Goal: Navigation & Orientation: Find specific page/section

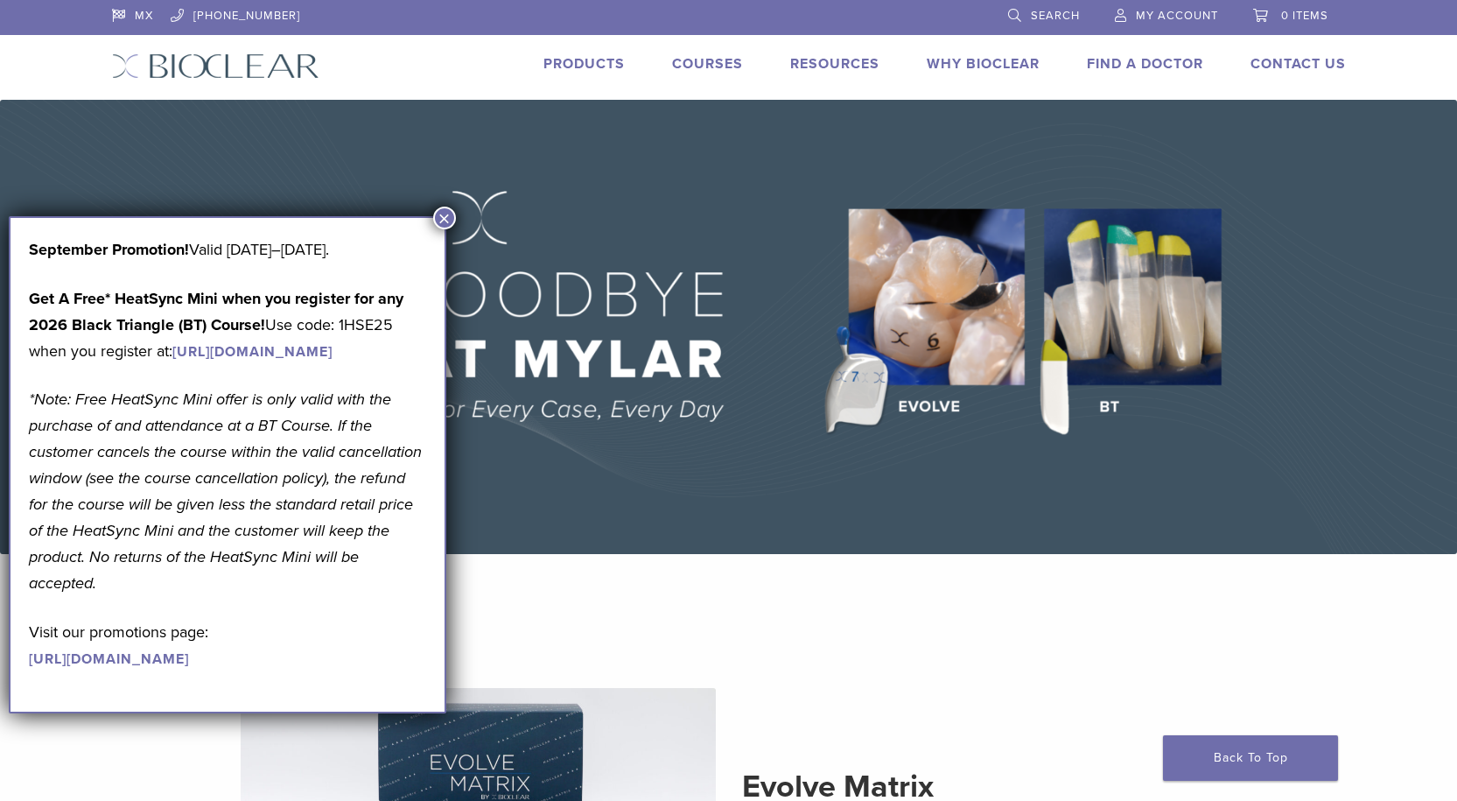
click at [451, 210] on button "×" at bounding box center [444, 217] width 23 height 23
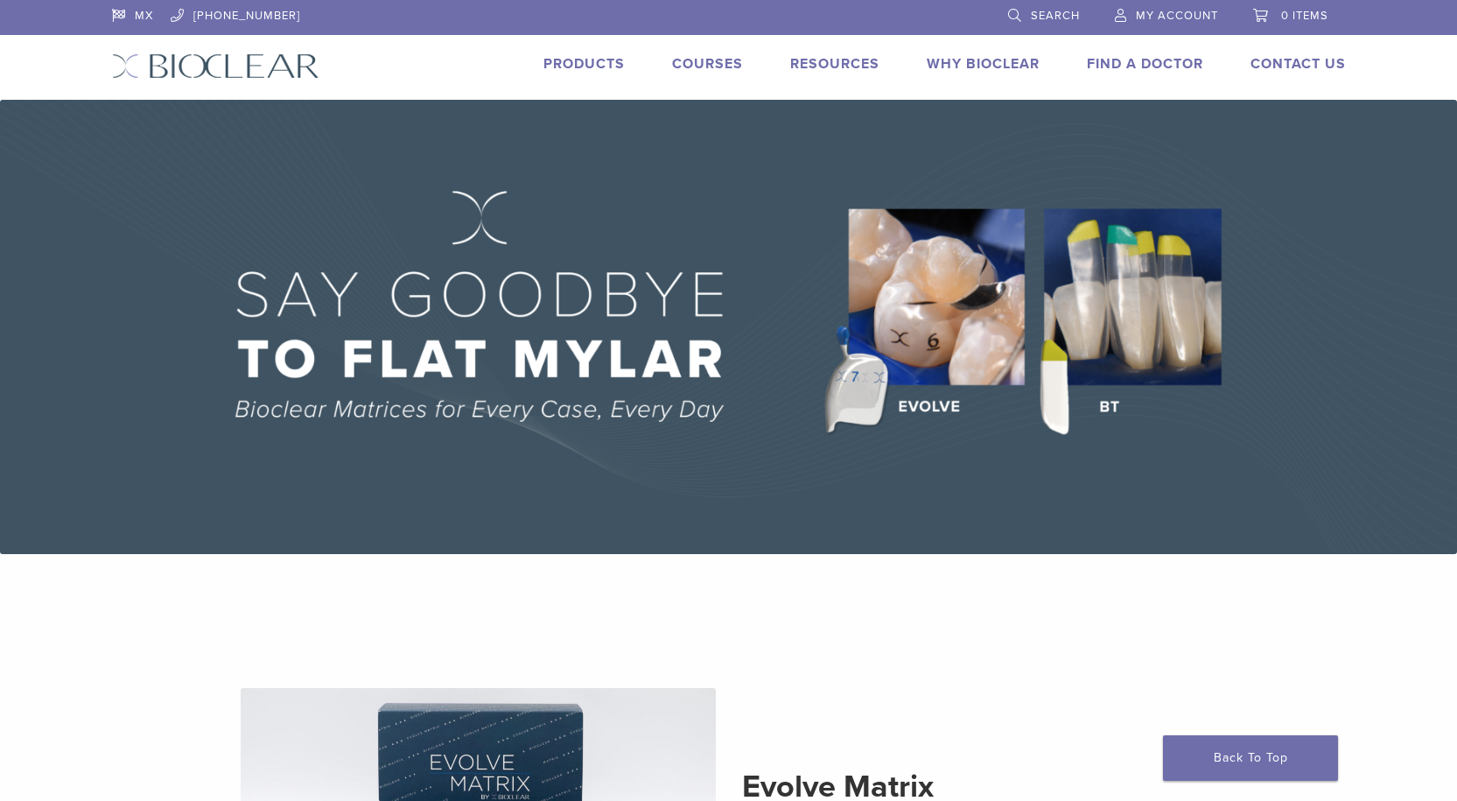
click at [595, 64] on link "Products" at bounding box center [583, 63] width 81 height 17
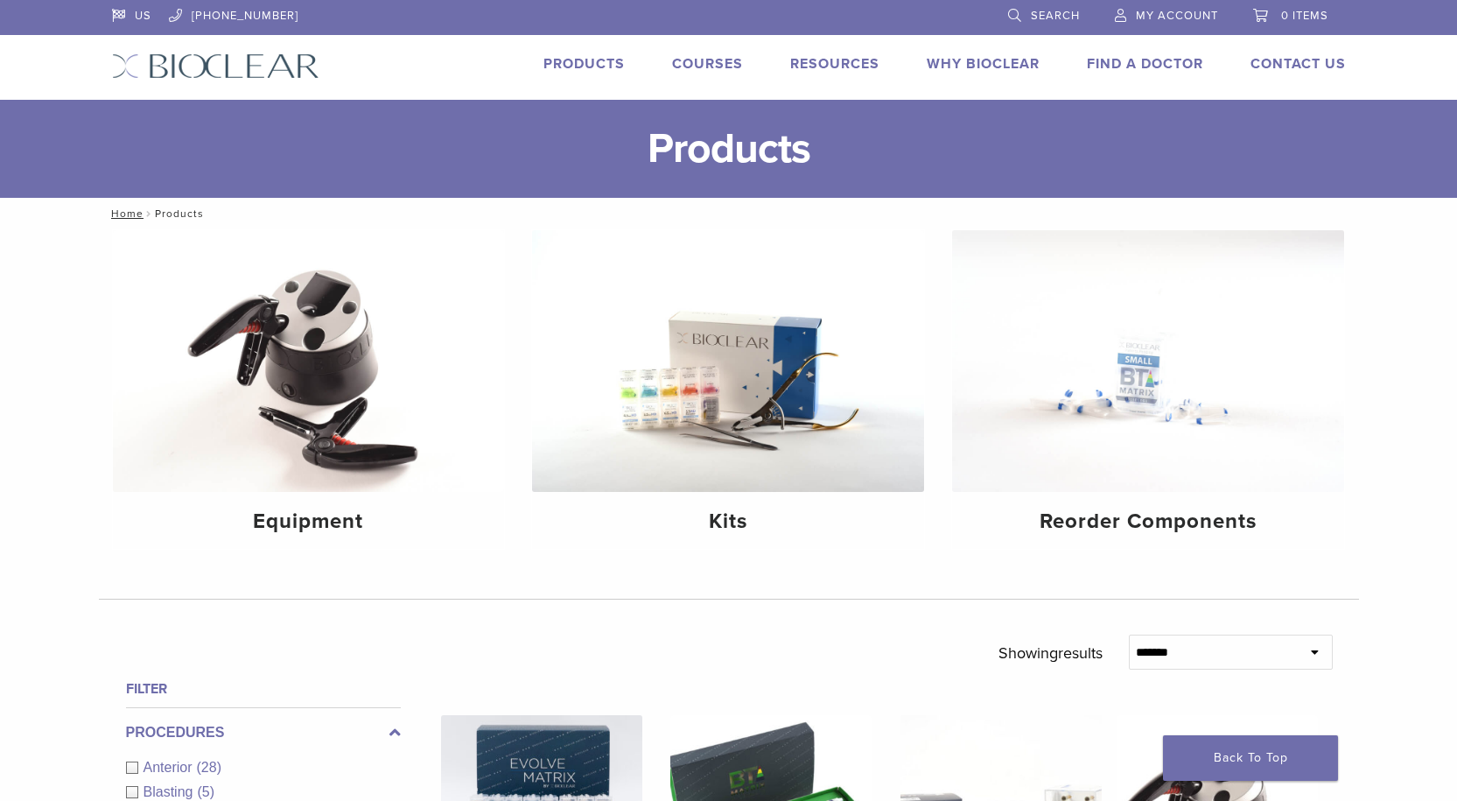
click at [986, 61] on link "Why Bioclear" at bounding box center [983, 63] width 113 height 17
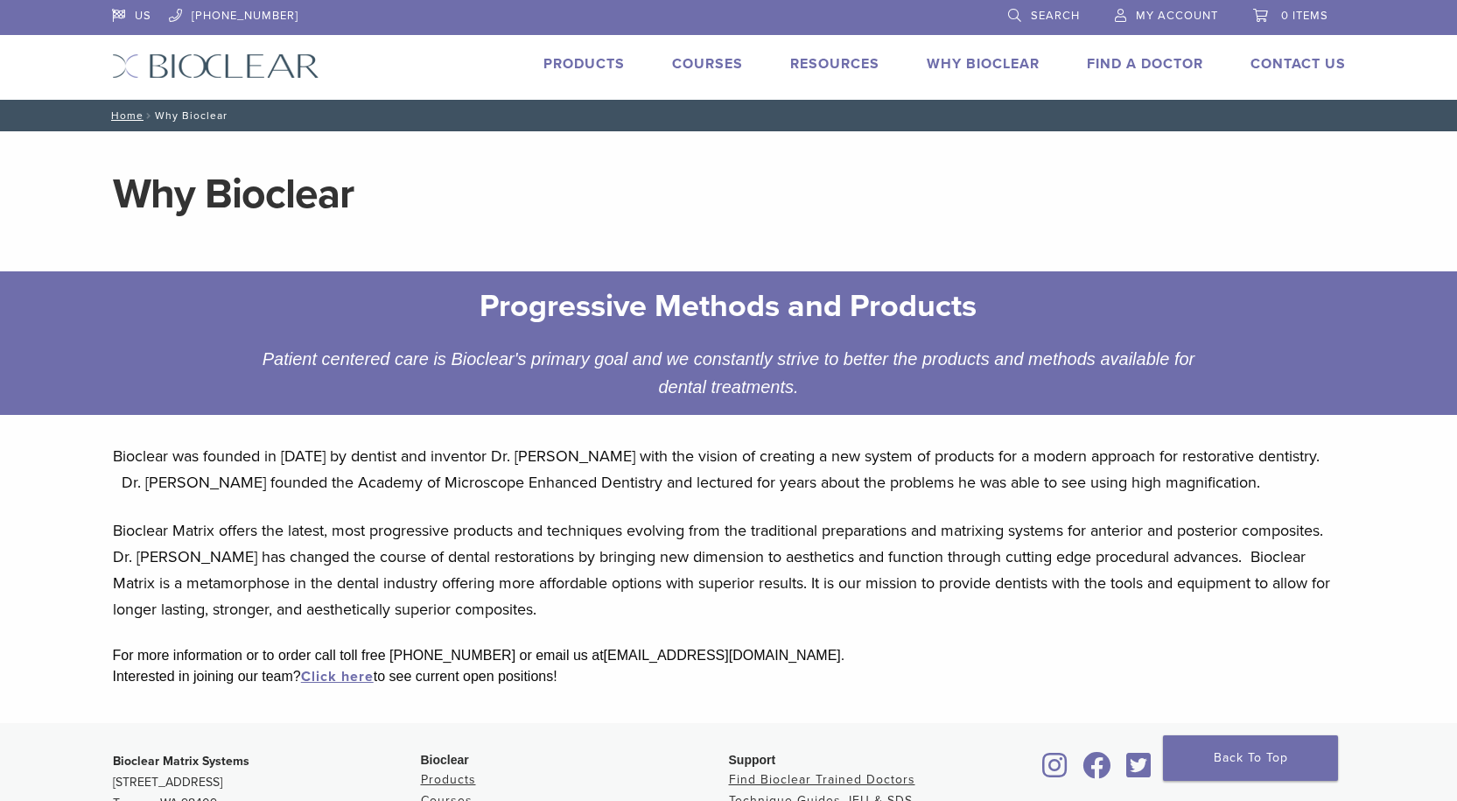
click at [197, 63] on img at bounding box center [215, 65] width 207 height 25
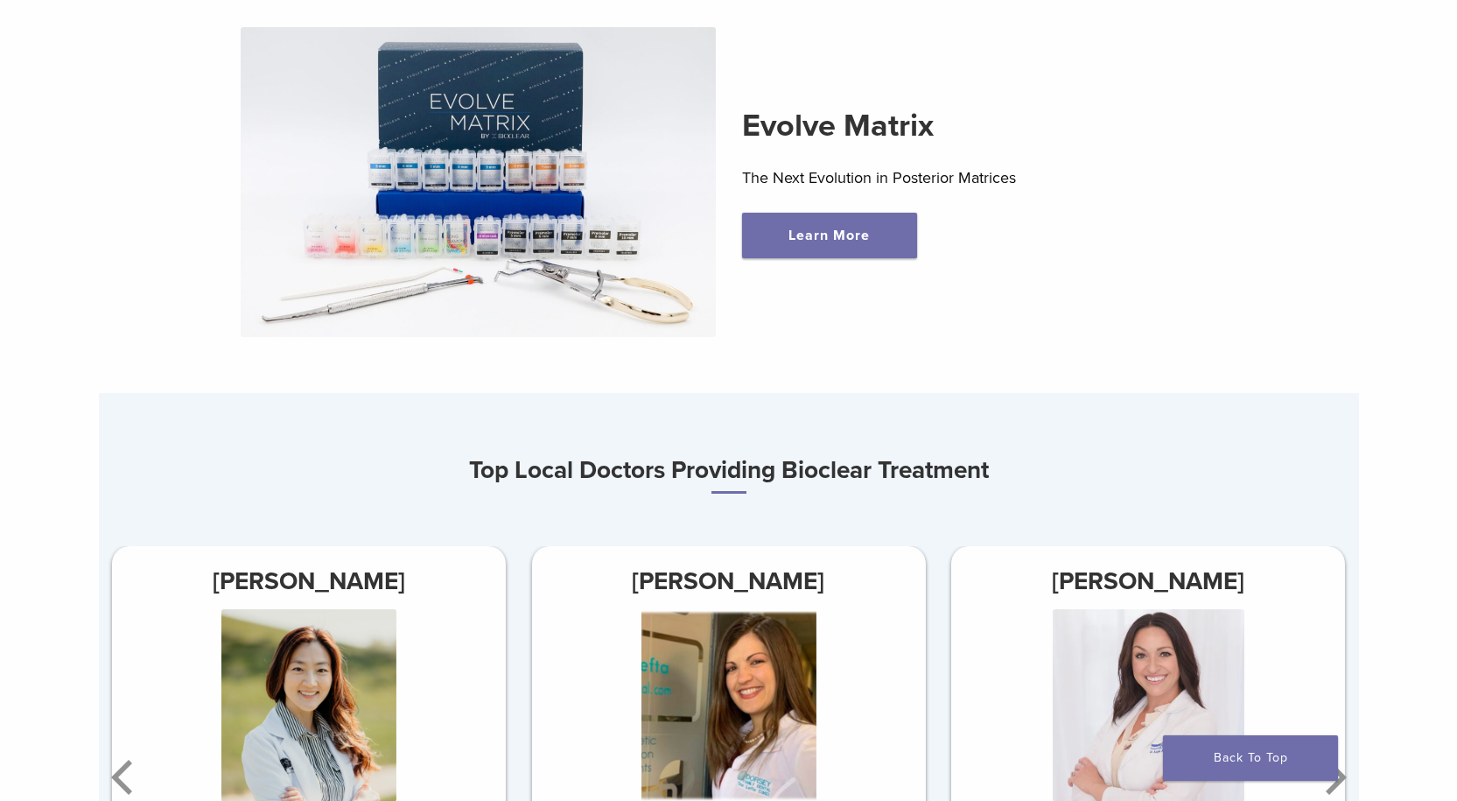
scroll to position [875, 0]
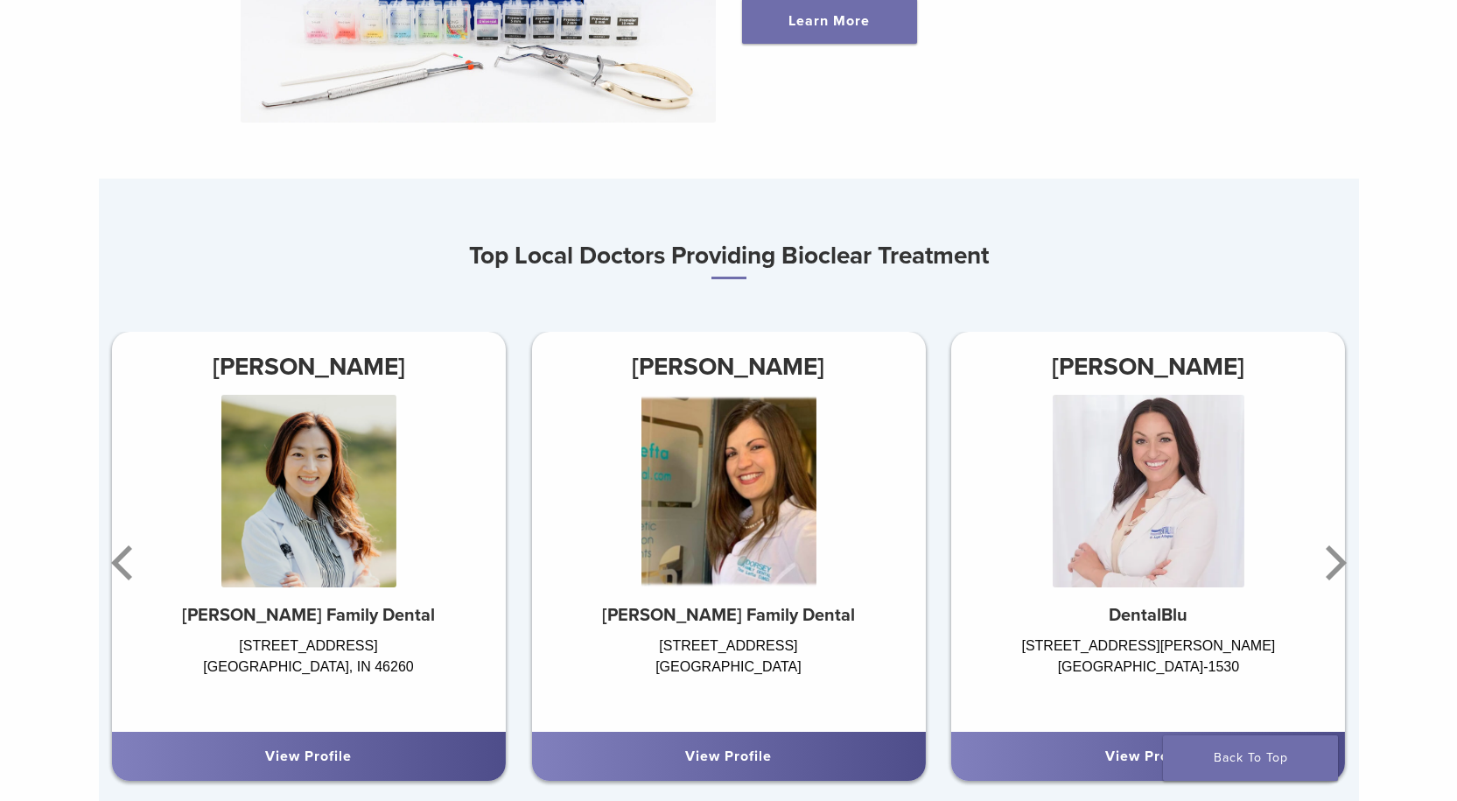
click at [690, 745] on div "View Profile" at bounding box center [728, 755] width 394 height 49
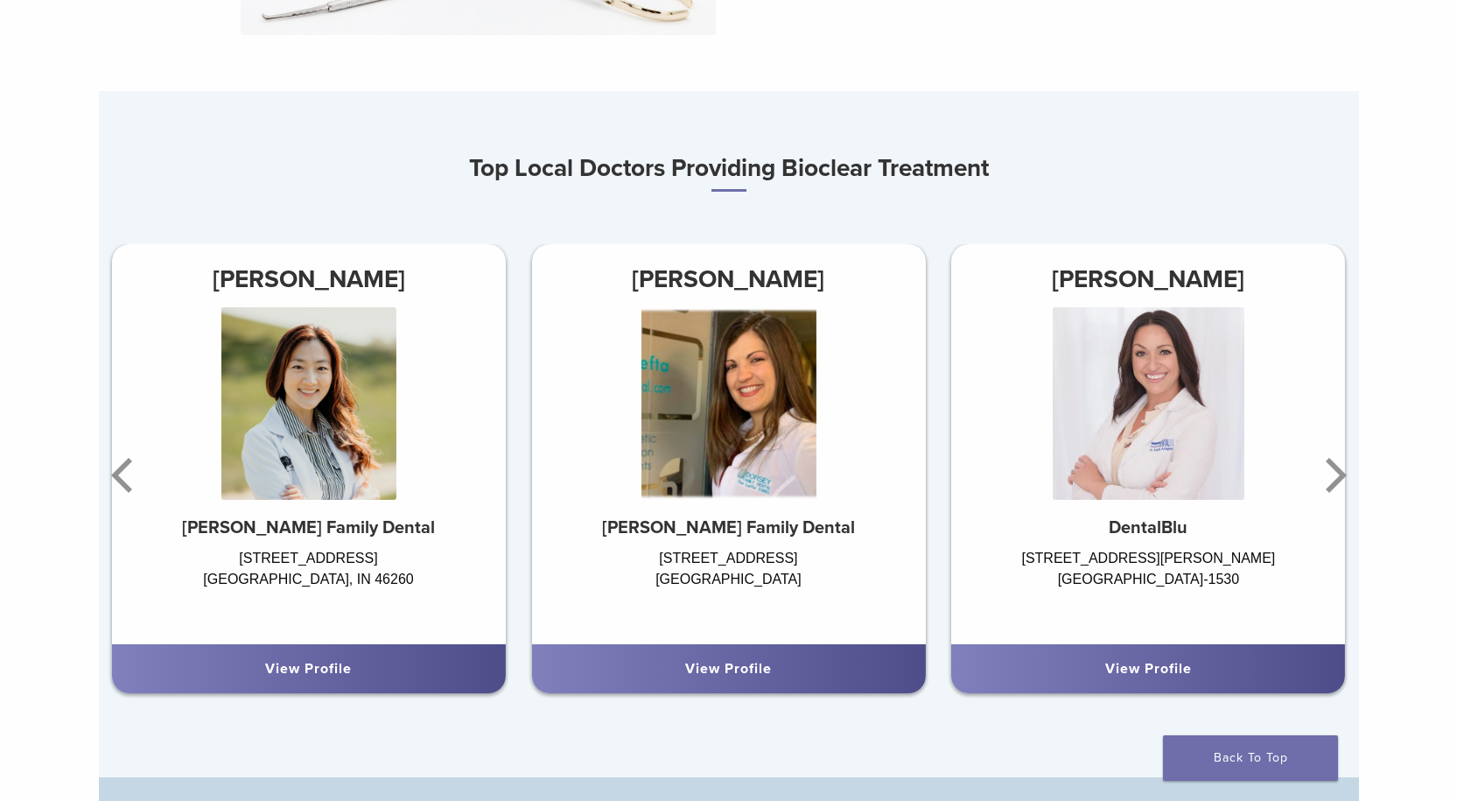
click at [774, 678] on div "View Profile" at bounding box center [728, 668] width 366 height 21
click at [723, 421] on img at bounding box center [727, 403] width 175 height 192
click at [915, 551] on div "10270 Shelbyville Rd Louisville, KY 40223" at bounding box center [728, 587] width 394 height 79
click at [744, 657] on div "View Profile" at bounding box center [728, 668] width 394 height 49
click at [285, 666] on link "View Profile" at bounding box center [308, 668] width 87 height 17
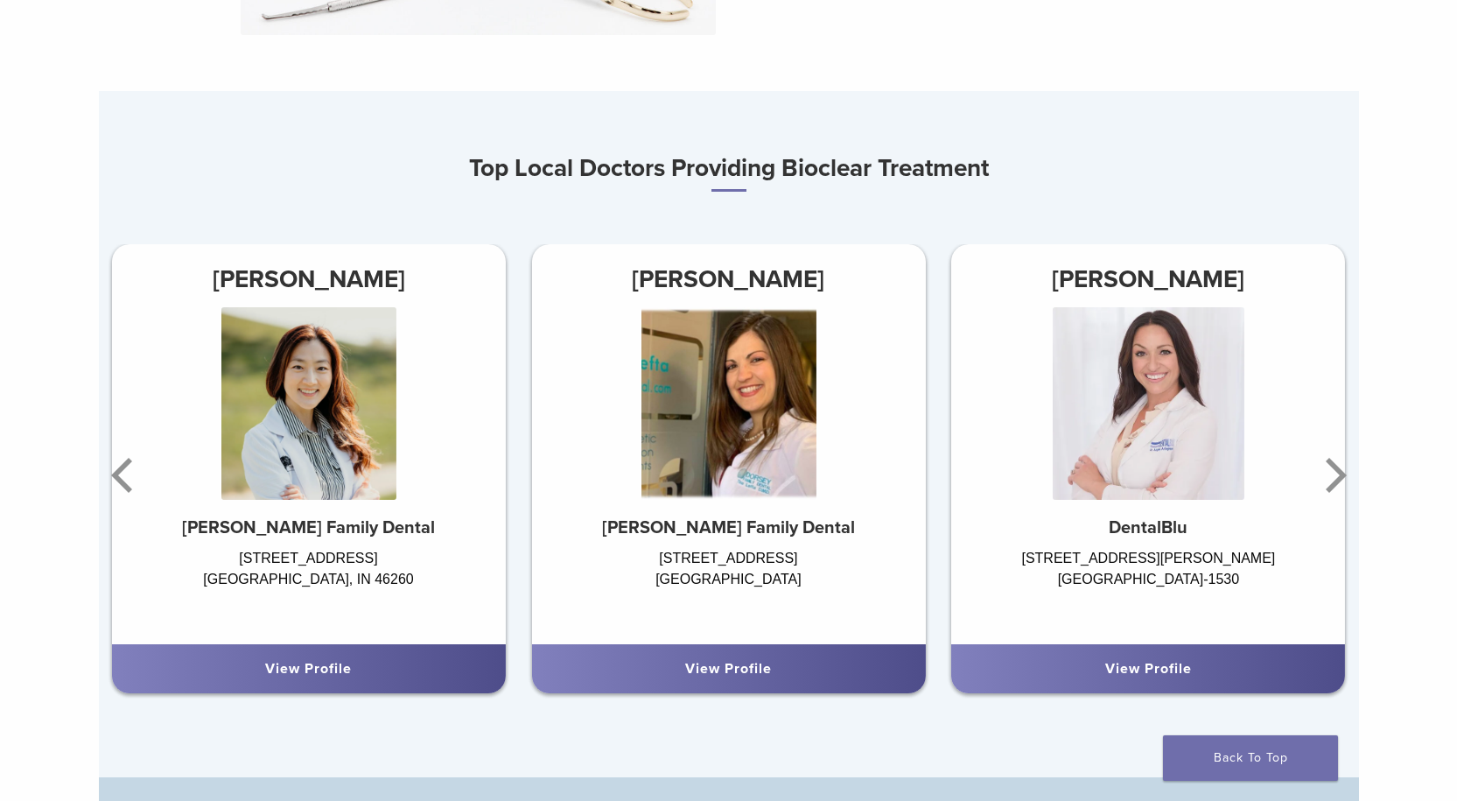
click at [736, 679] on div "View Profile" at bounding box center [728, 668] width 366 height 21
click at [796, 667] on div "View Profile" at bounding box center [728, 668] width 366 height 21
click at [761, 421] on img at bounding box center [727, 403] width 175 height 192
click at [1124, 673] on link "View Profile" at bounding box center [1148, 668] width 87 height 17
click at [831, 679] on div "View Profile" at bounding box center [728, 668] width 366 height 21
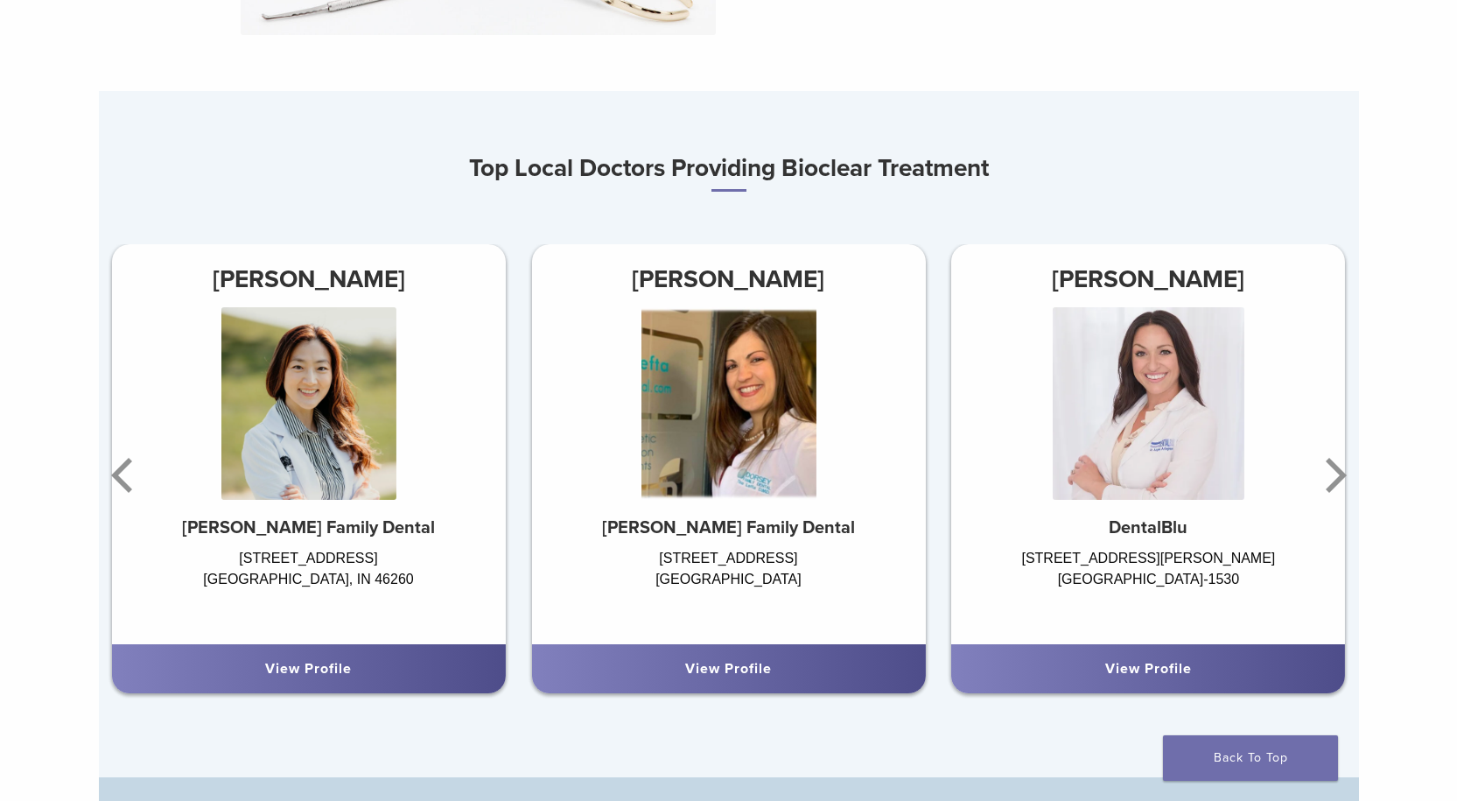
click at [769, 440] on img at bounding box center [727, 403] width 175 height 192
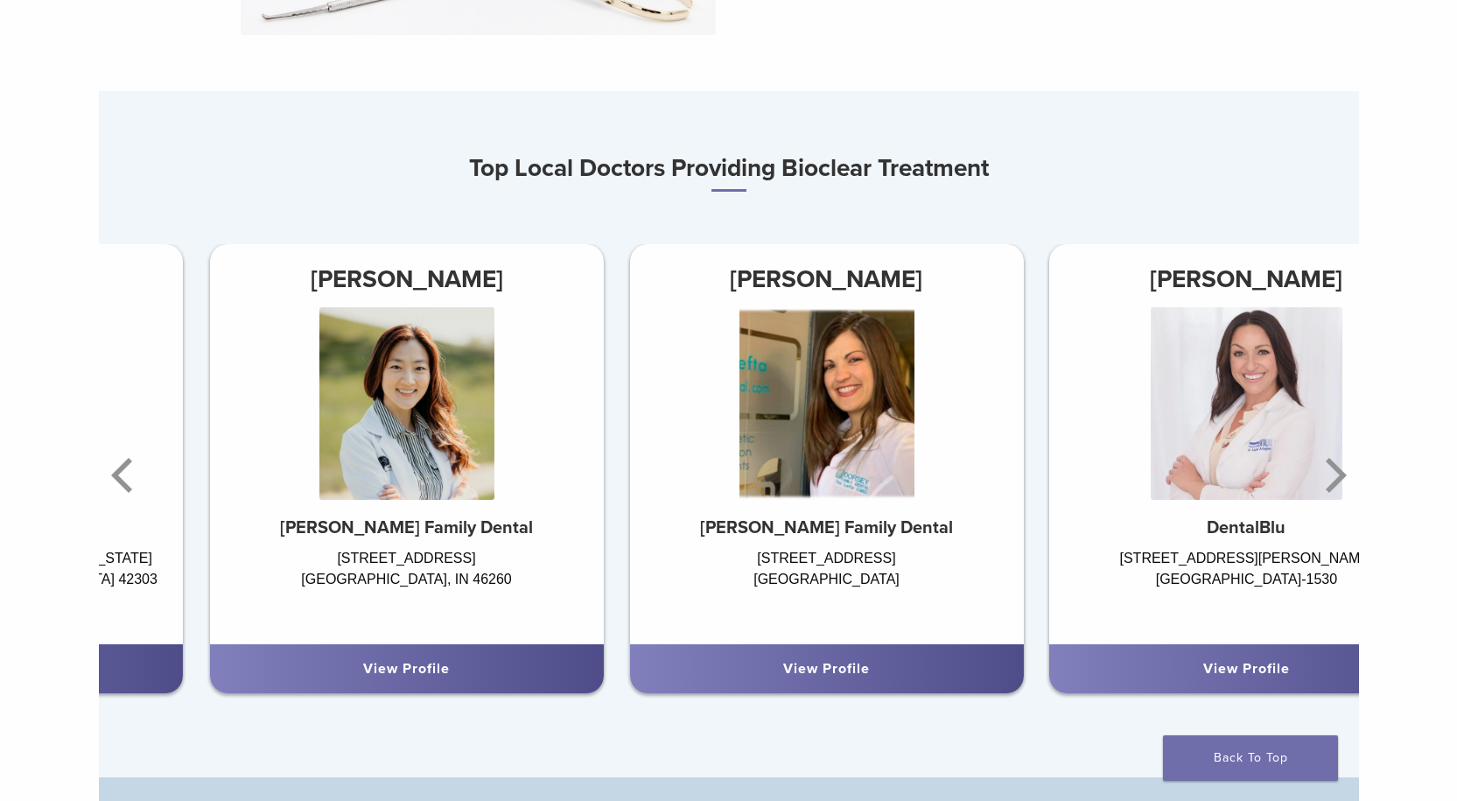
click at [910, 519] on div "Dr. Tina Lefta Dorsey Family Dental 10270 Shelbyville Rd Louisville, KY 40223" at bounding box center [826, 444] width 394 height 400
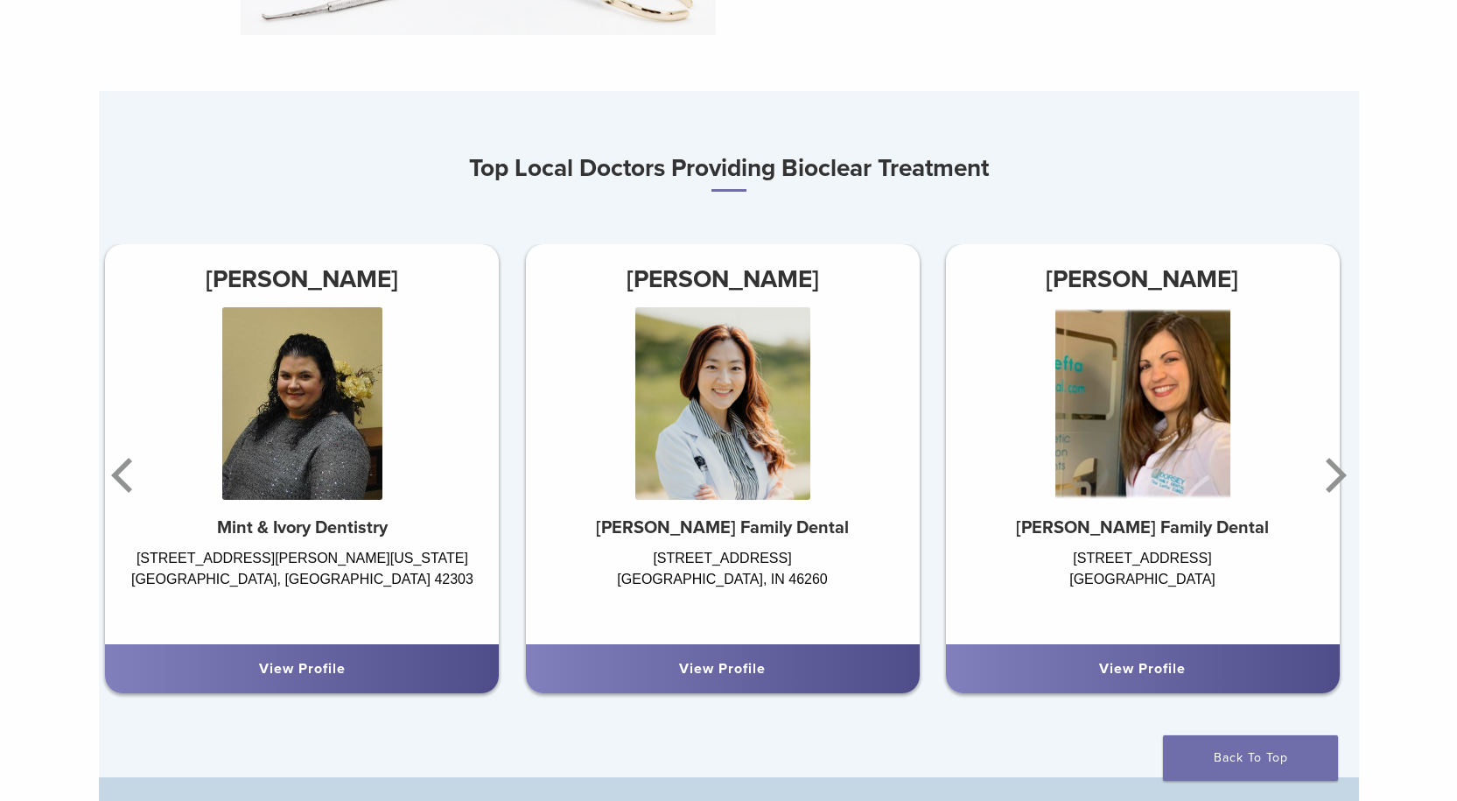
click at [1249, 479] on div "Dr. Tina Lefta Dorsey Family Dental 10270 Shelbyville Rd Louisville, KY 40223" at bounding box center [1142, 444] width 394 height 400
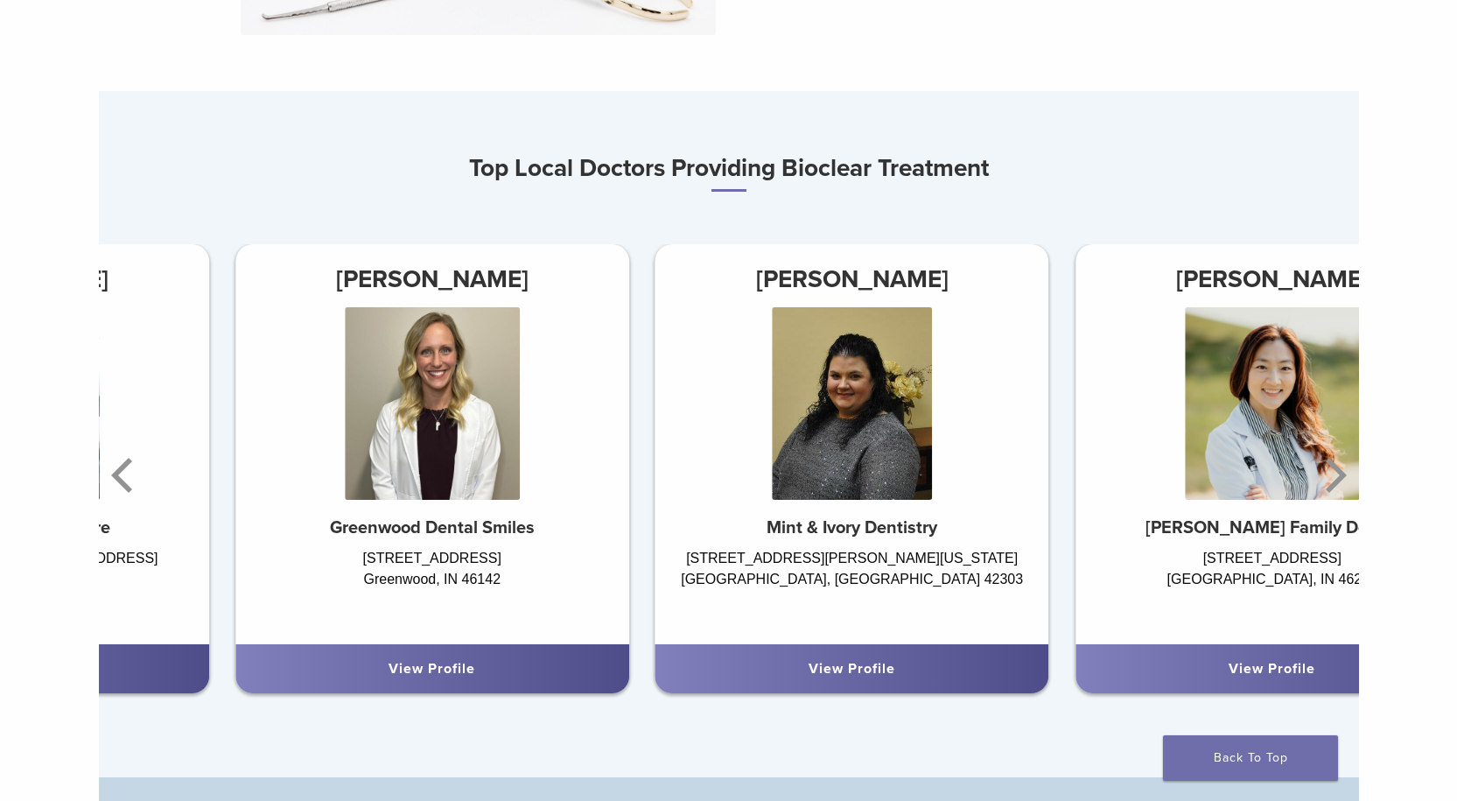
click at [917, 522] on div "Dr. Brittany McKinley Mint & Ivory Dentistry 2200 E Parrish Avenue Building C, …" at bounding box center [852, 444] width 394 height 400
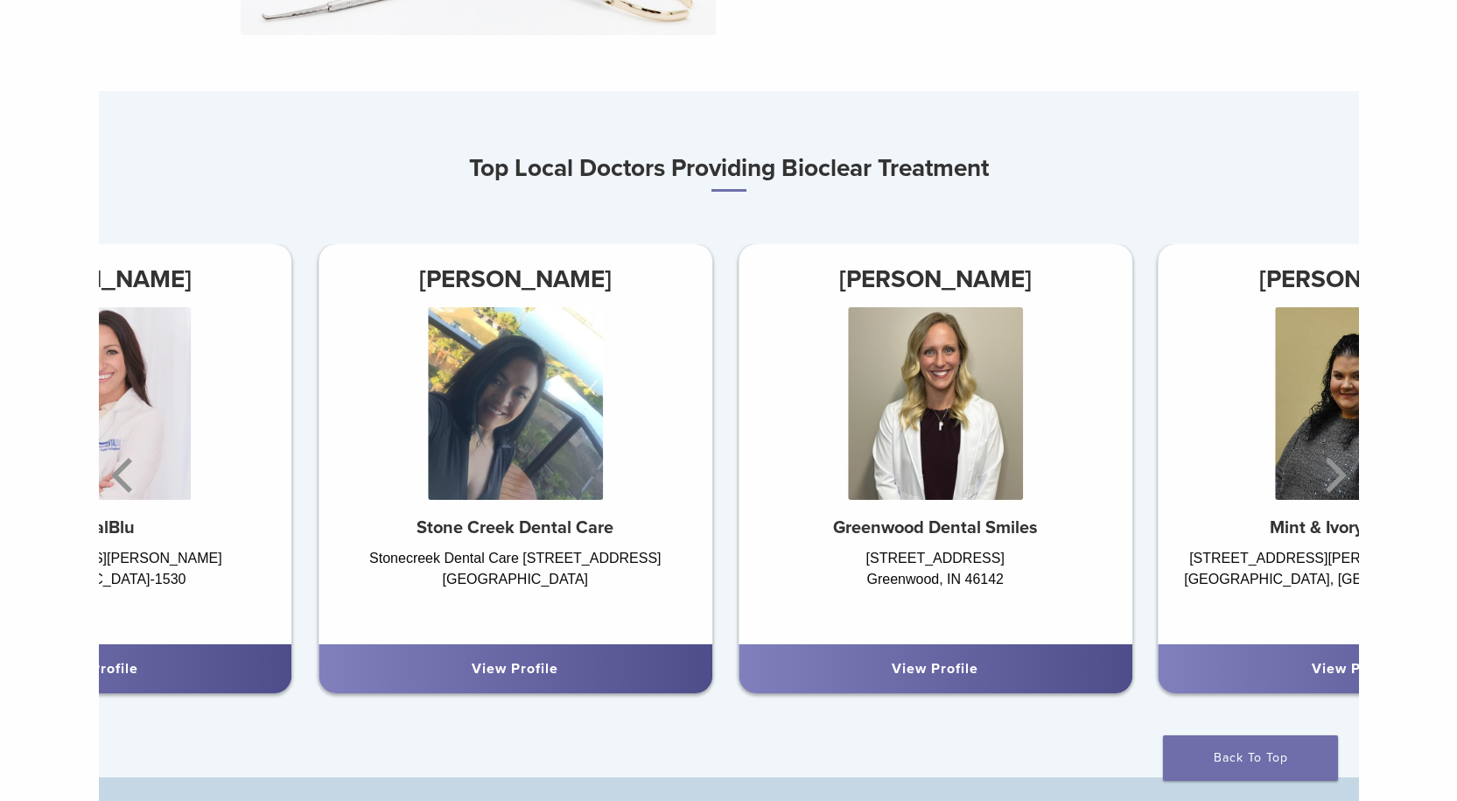
click at [1066, 553] on div "1678 Fry Road Ste B, Greenwood, IN 46142 Greenwood, IN 46142" at bounding box center [935, 587] width 394 height 79
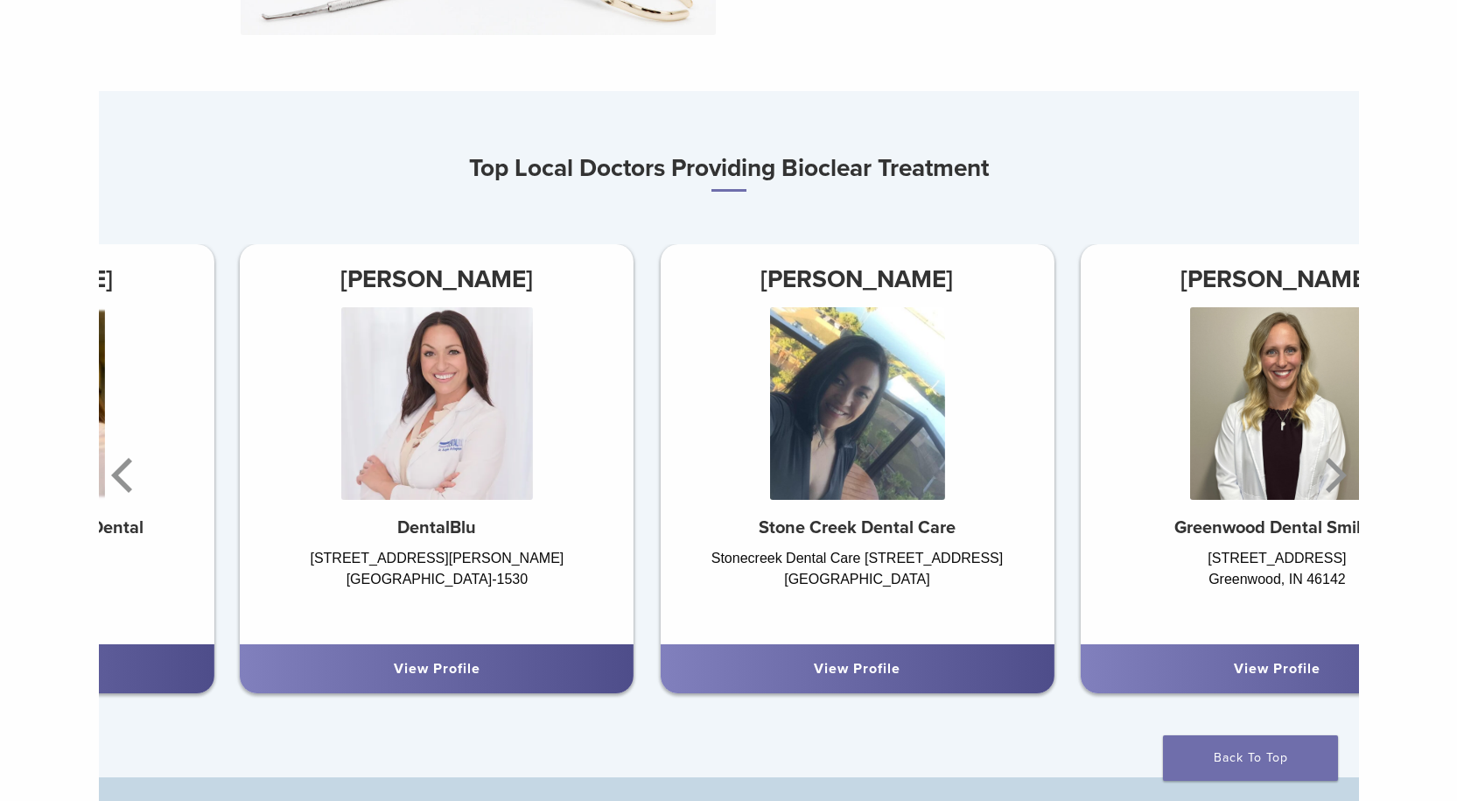
click at [673, 591] on div "Stonecreek Dental Care 9420 Dayton Lebanon Pike Centerville, OH 45458" at bounding box center [857, 587] width 394 height 79
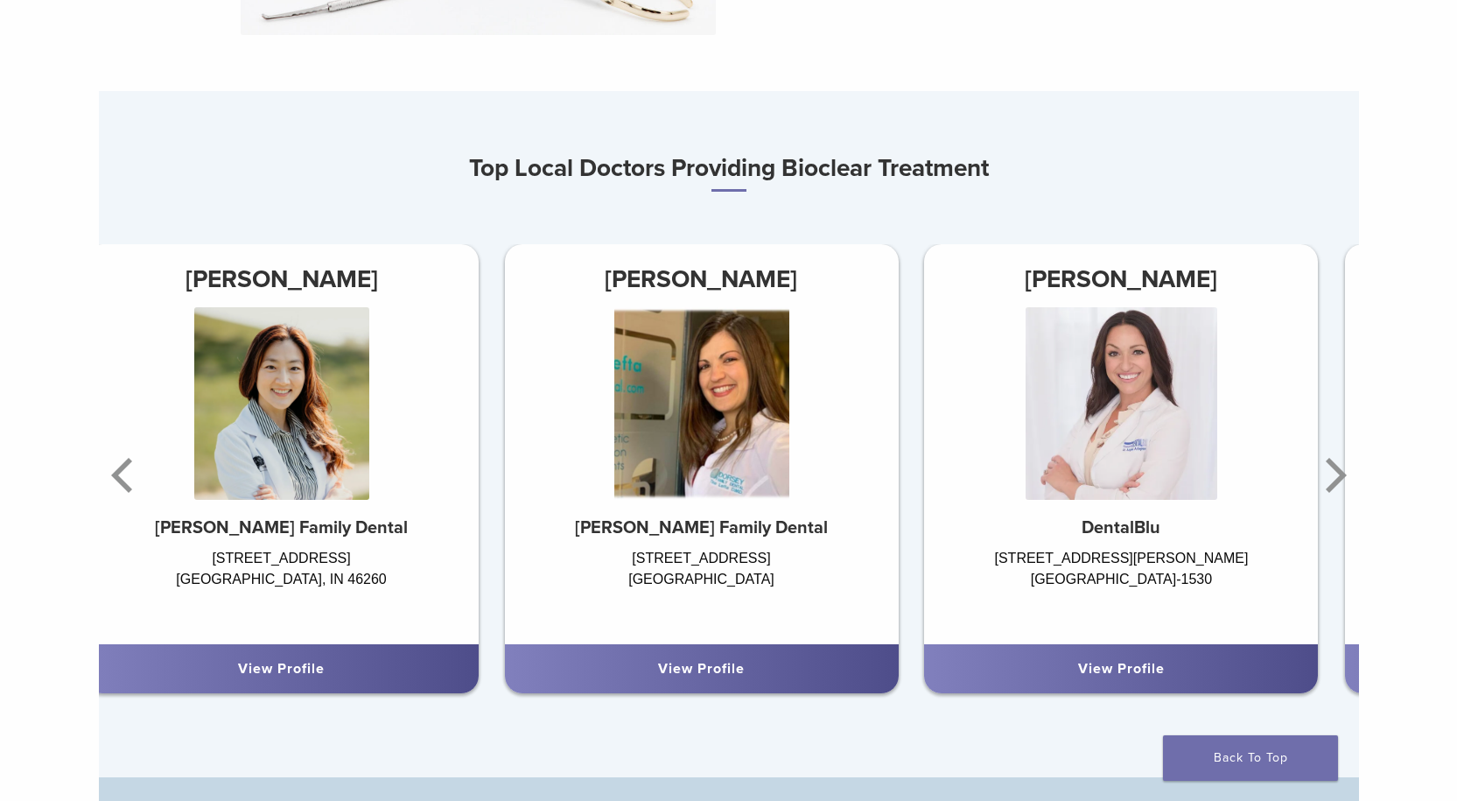
click at [924, 526] on div "Dr. Angela Arlinghaus DentalBlu 2600 Alexandria Pike Highland Heights, KY 41076…" at bounding box center [1121, 444] width 394 height 400
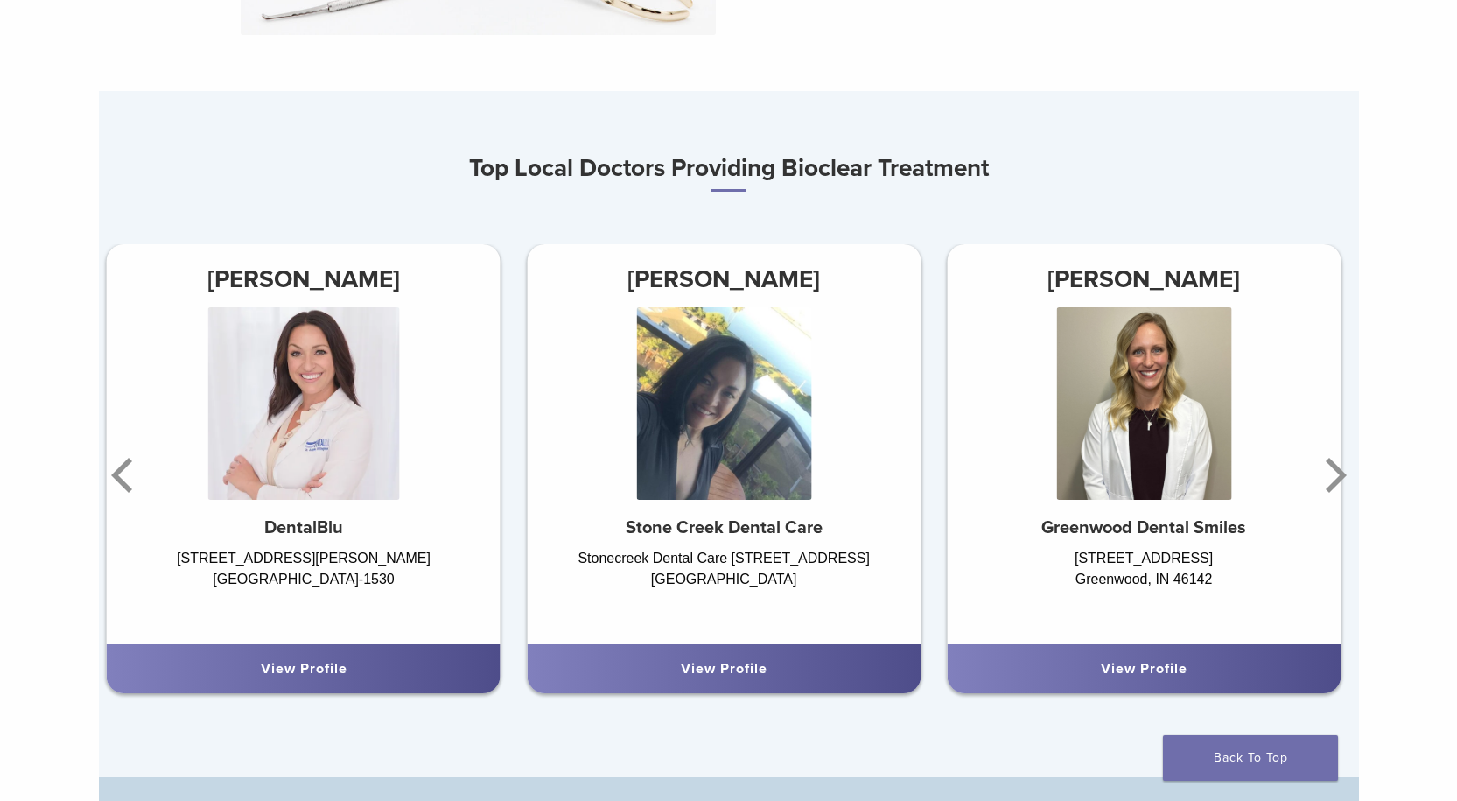
click at [652, 525] on div "Dr. Anna McGuire Stone Creek Dental Care Stonecreek Dental Care 9420 Dayton Leb…" at bounding box center [724, 475] width 420 height 463
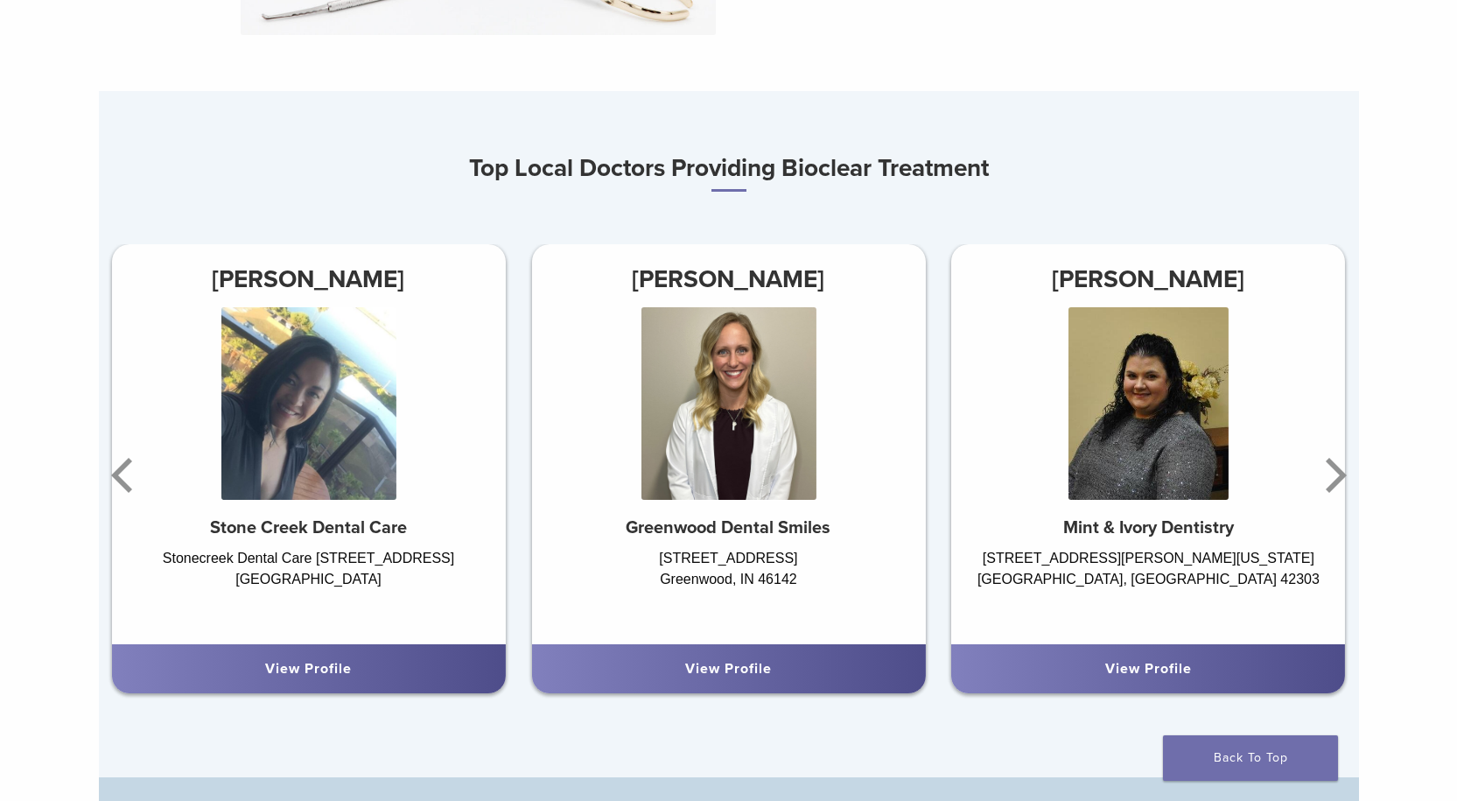
click at [951, 569] on div "Dr. Brittany McKinley Mint & Ivory Dentistry 2200 E Parrish Avenue Building C, …" at bounding box center [1148, 444] width 394 height 400
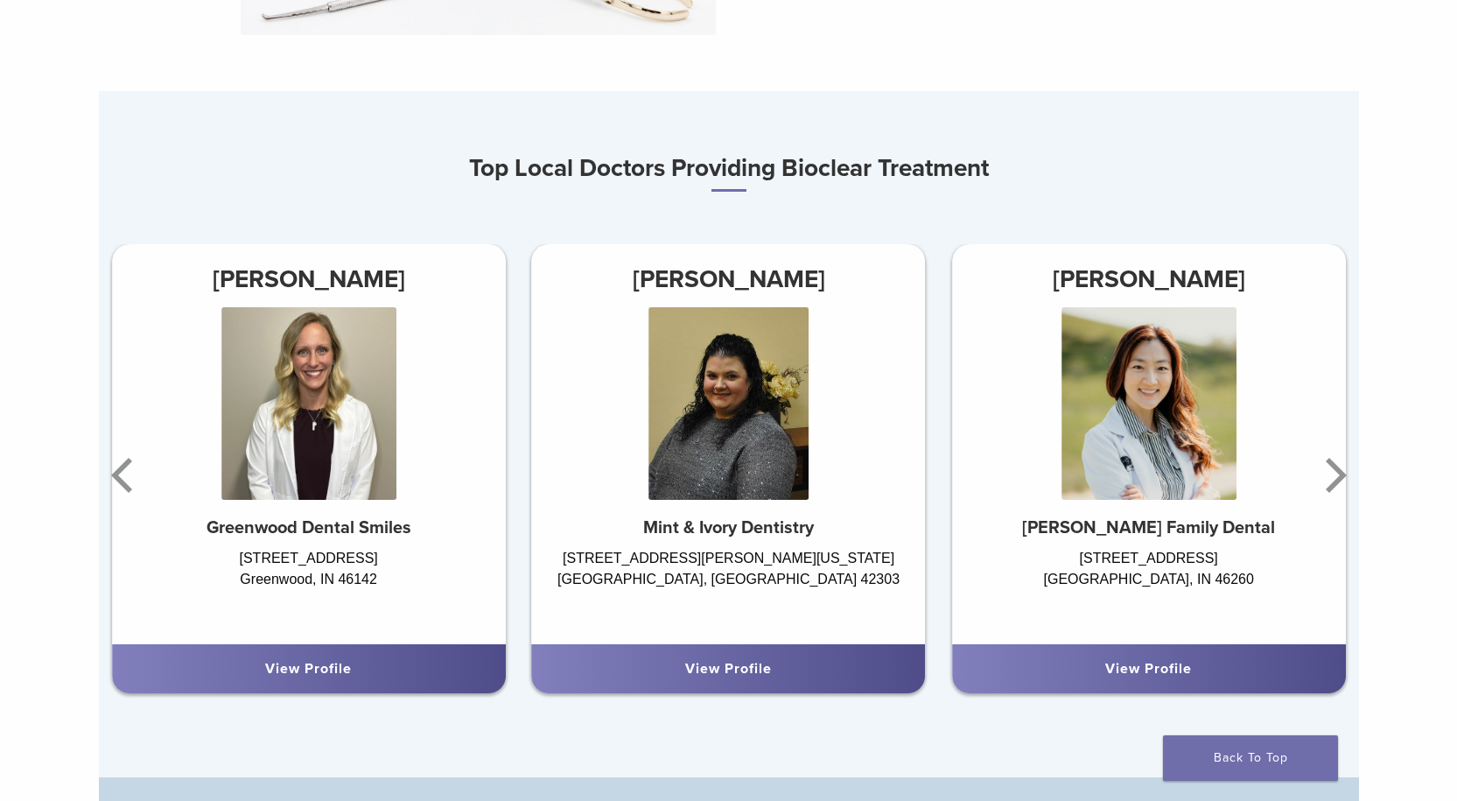
click at [953, 570] on div "9002 N. Meridian Street Suite 206 Indianapolis, IN 46260" at bounding box center [1149, 587] width 394 height 79
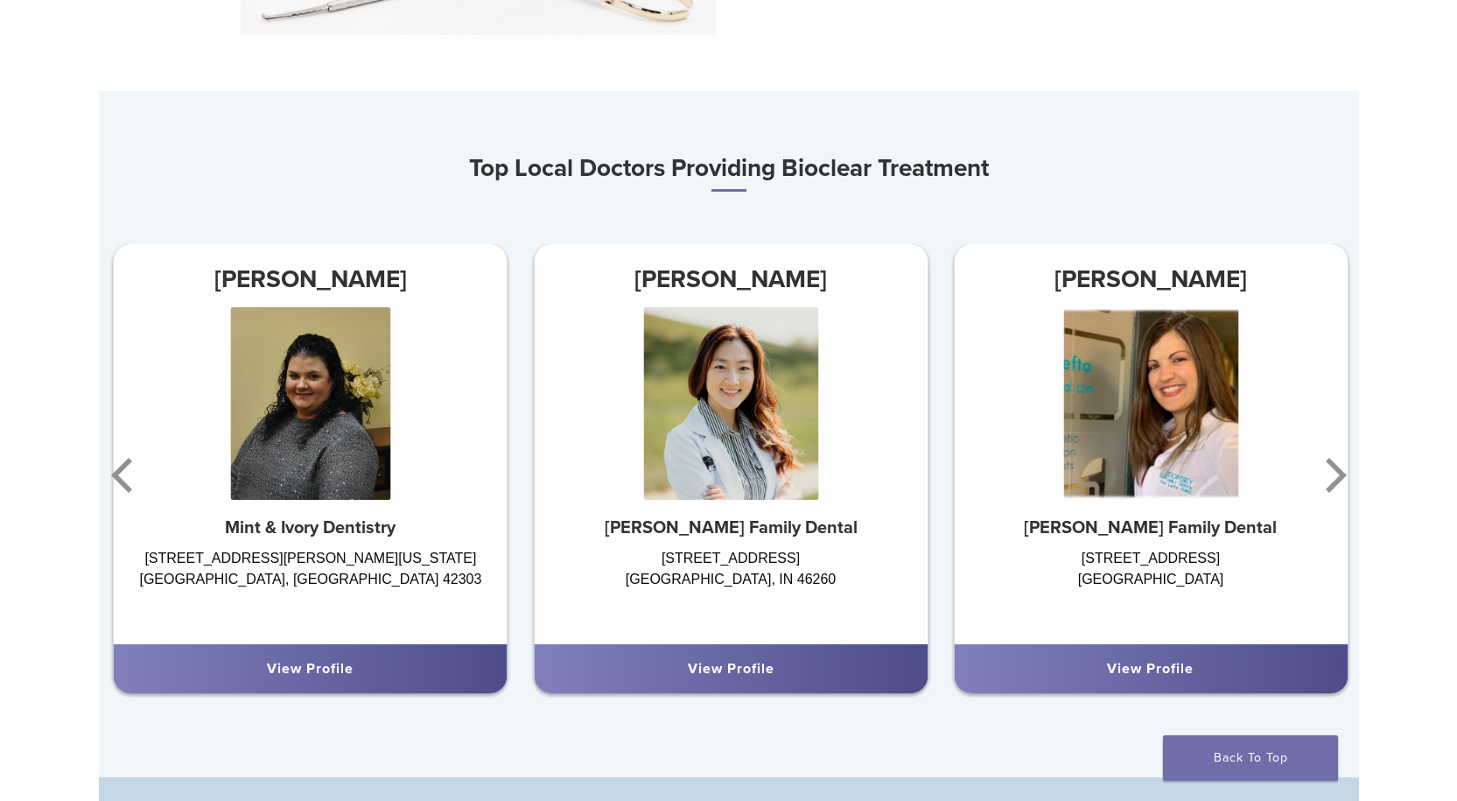
click at [954, 583] on div "10270 Shelbyville Rd Louisville, KY 40223" at bounding box center [1151, 587] width 394 height 79
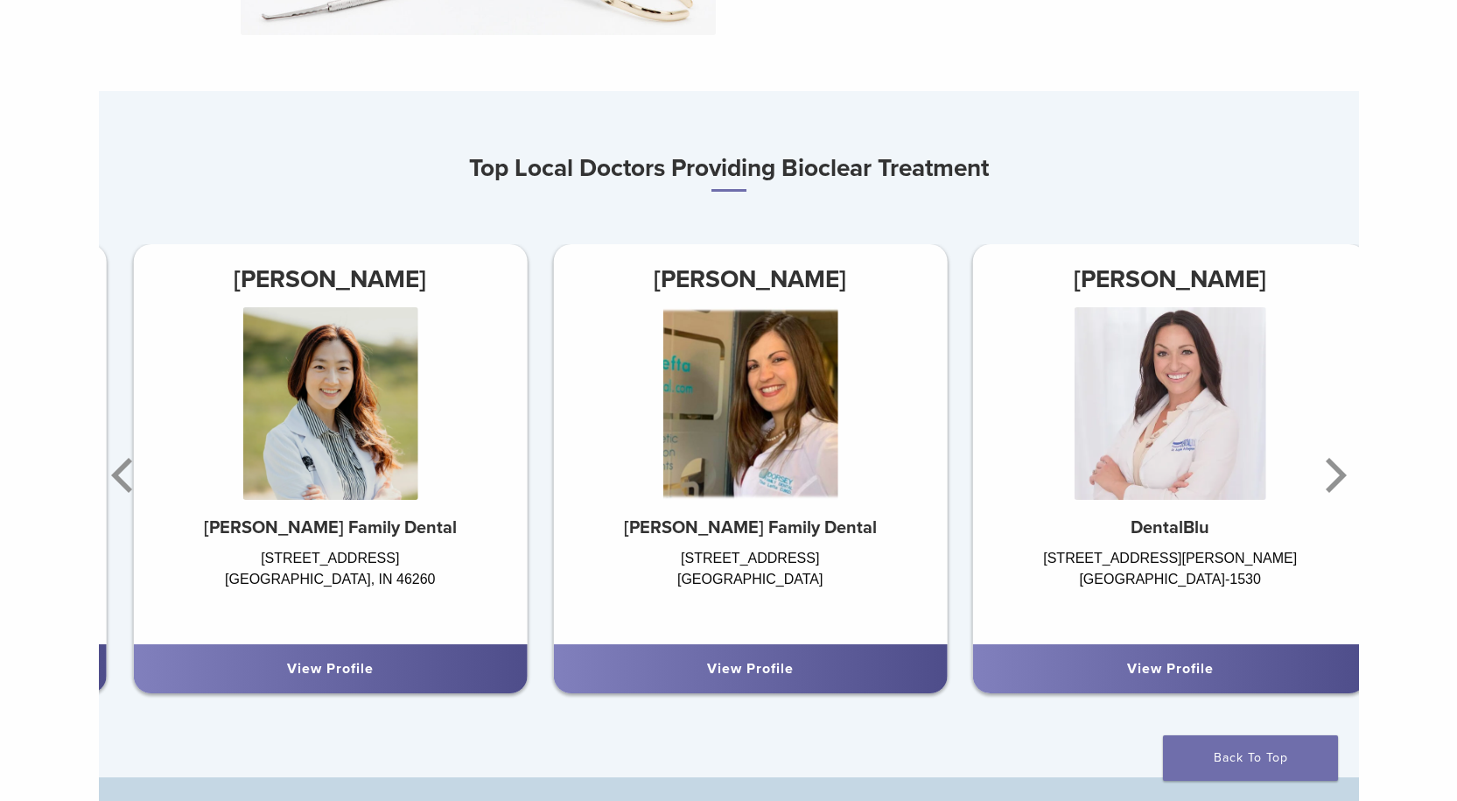
click at [870, 663] on div "View Profile" at bounding box center [750, 668] width 366 height 21
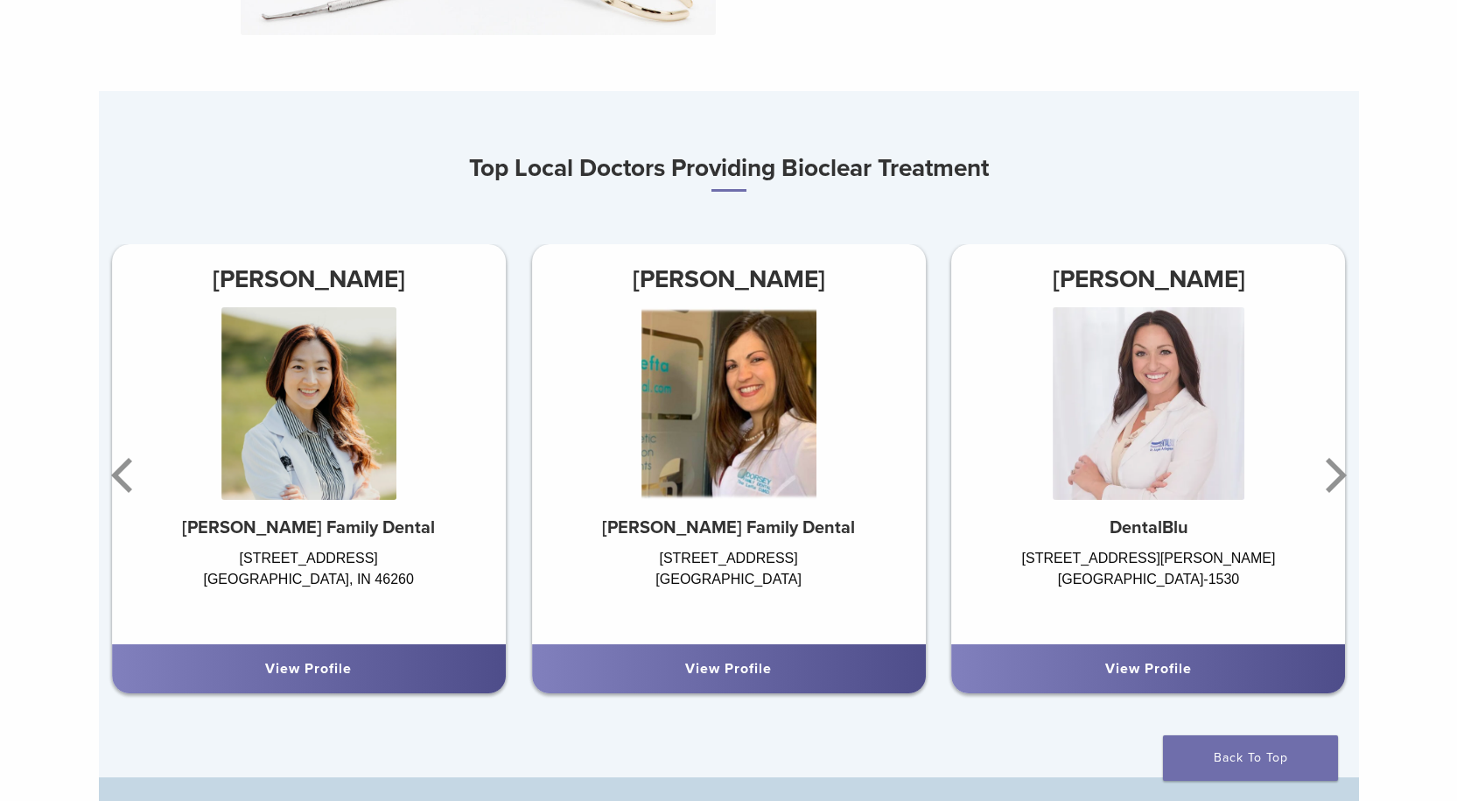
click at [870, 663] on div "View Profile" at bounding box center [729, 668] width 366 height 21
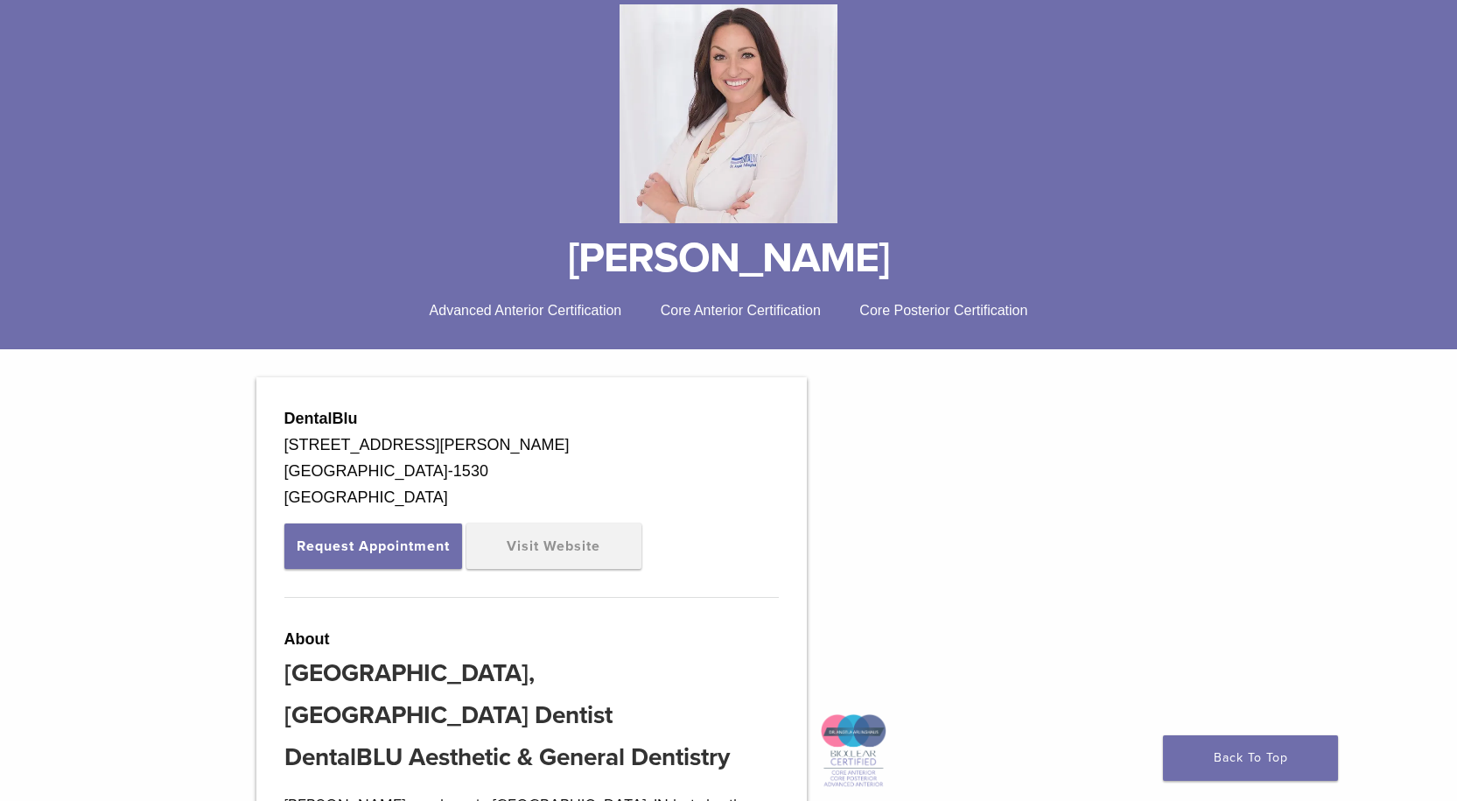
scroll to position [87, 0]
